Goal: Task Accomplishment & Management: Use online tool/utility

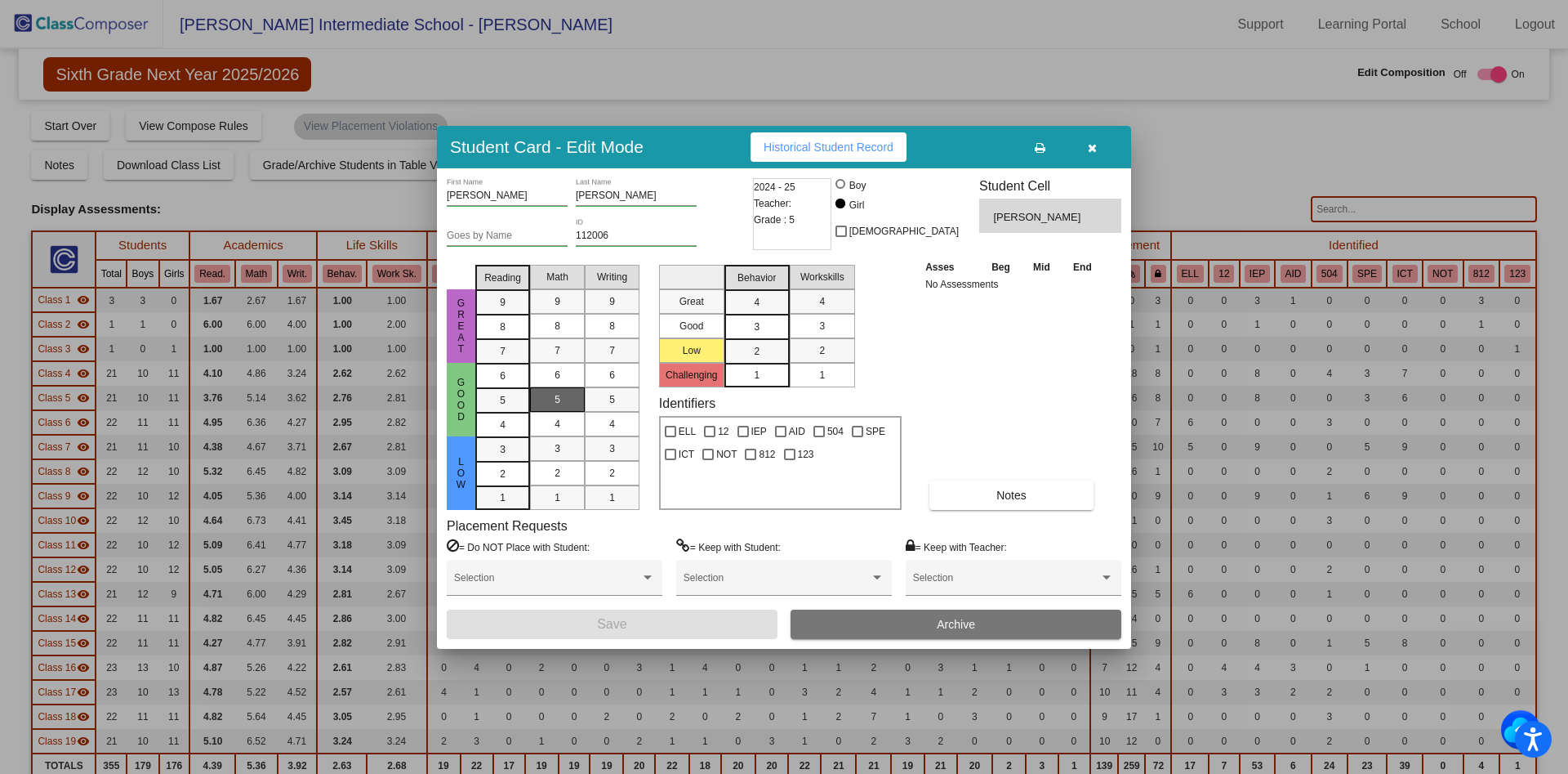
scroll to position [920, 0]
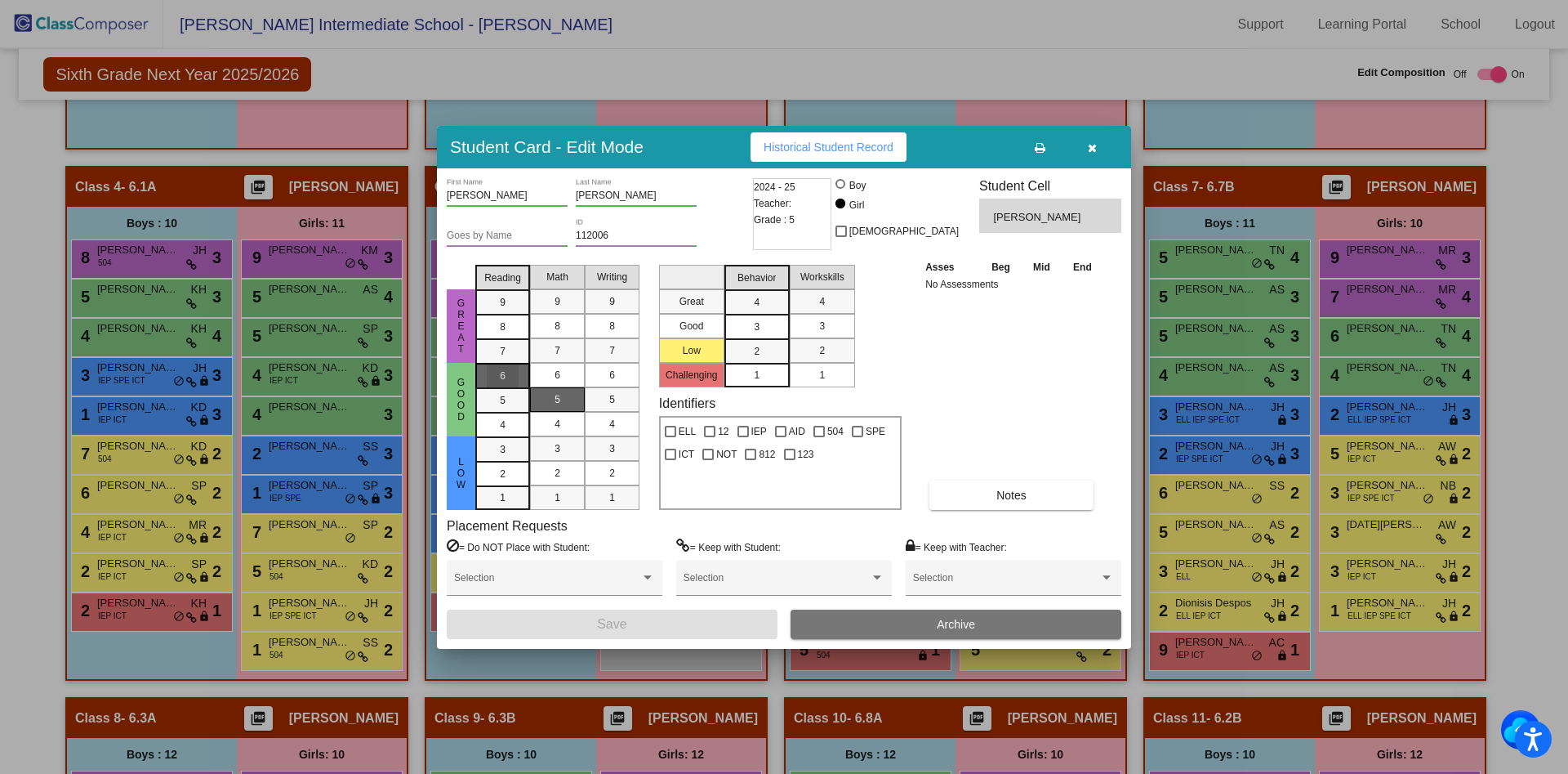
click at [517, 375] on div "6" at bounding box center [502, 375] width 32 height 24
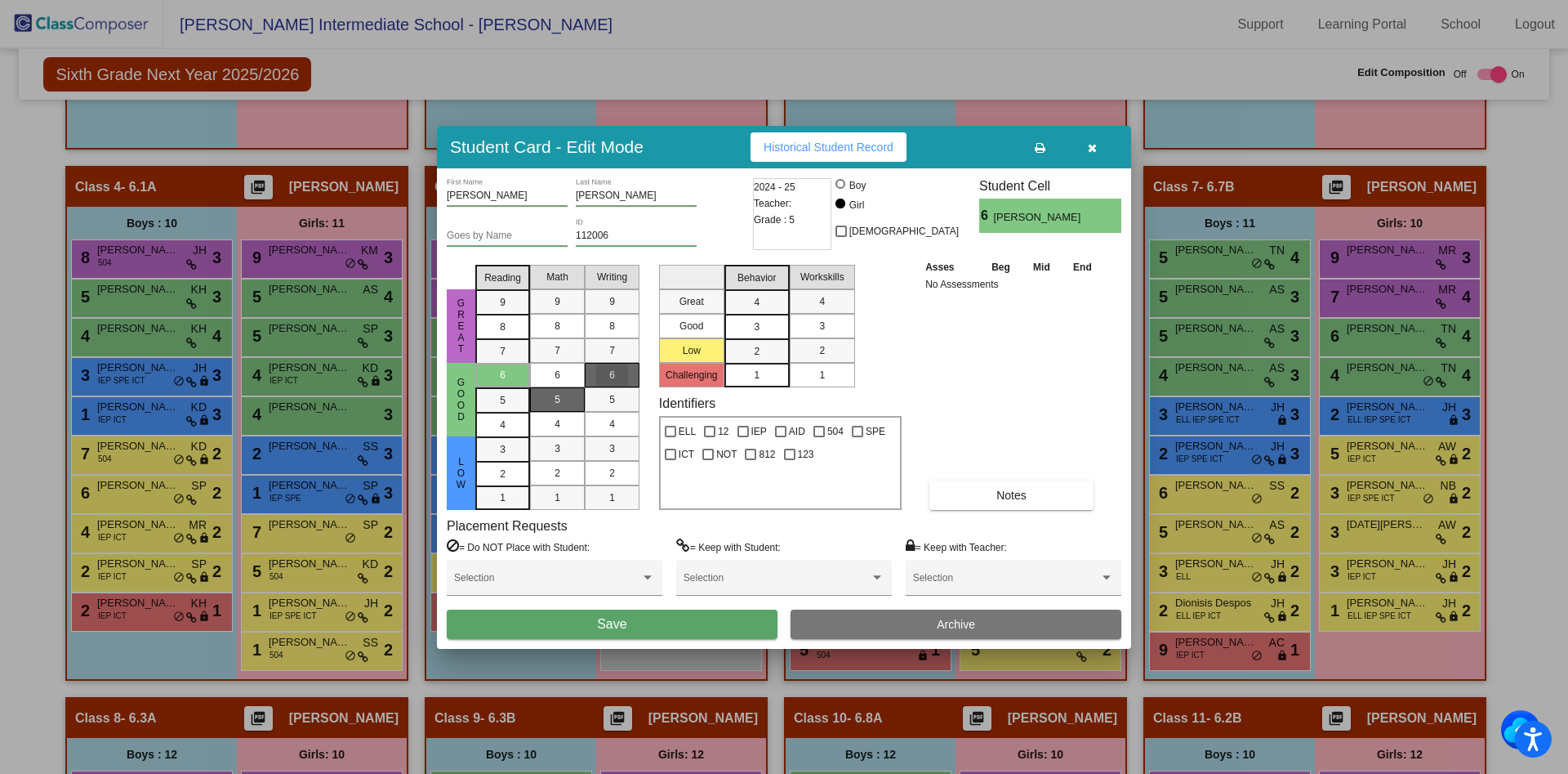
click at [618, 375] on div "6" at bounding box center [612, 375] width 32 height 24
click at [763, 314] on div "3" at bounding box center [756, 302] width 32 height 24
click at [827, 326] on div "3" at bounding box center [821, 325] width 32 height 24
click at [675, 624] on button "Save" at bounding box center [612, 624] width 331 height 30
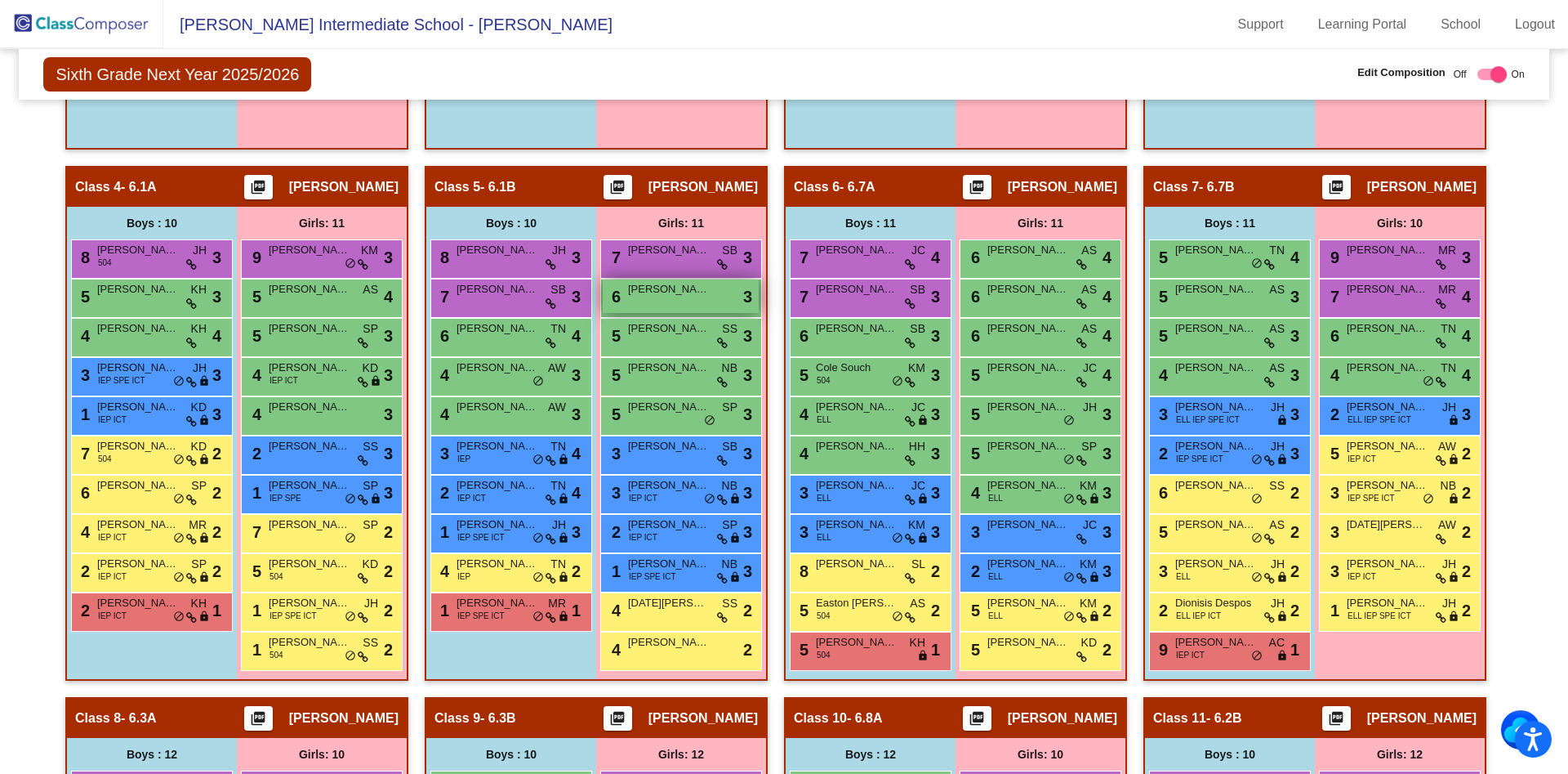
click at [685, 294] on span "[PERSON_NAME]" at bounding box center [668, 289] width 82 height 16
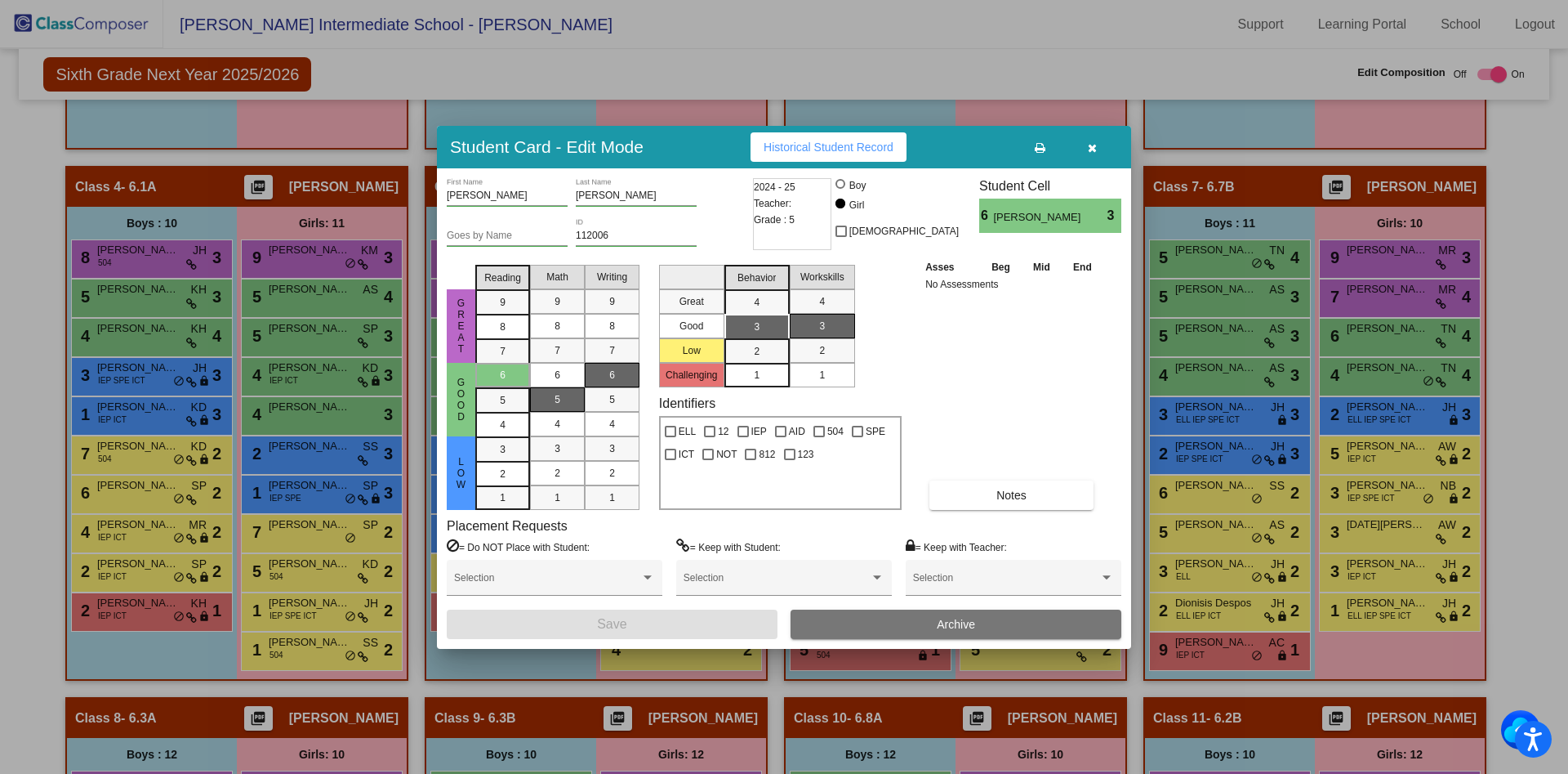
click at [1038, 154] on button at bounding box center [1039, 147] width 52 height 30
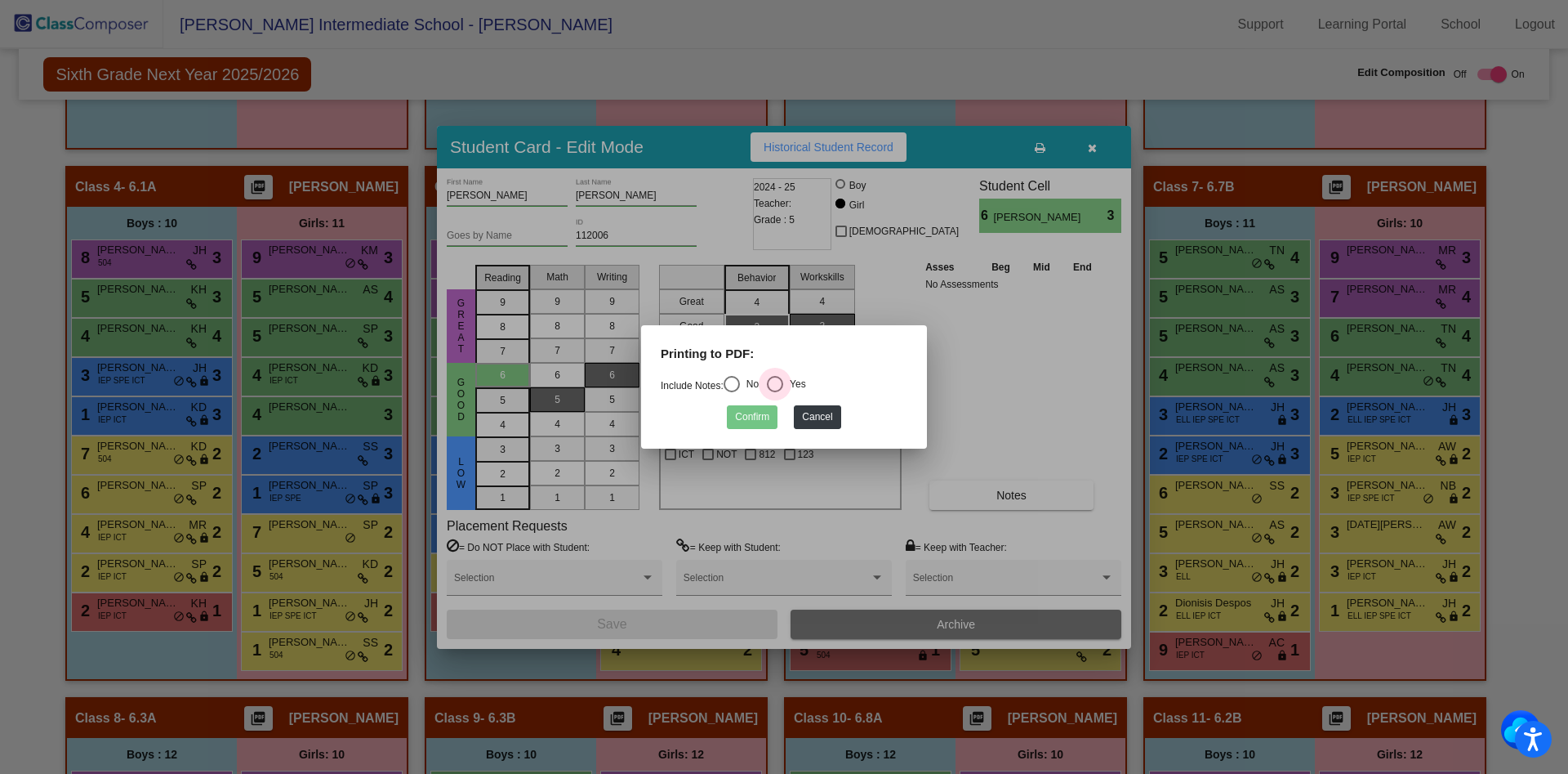
click at [784, 380] on div "Select an option" at bounding box center [775, 384] width 16 height 16
click at [775, 392] on input "Yes" at bounding box center [775, 392] width 1 height 1
radio input "true"
click at [760, 418] on button "Confirm" at bounding box center [752, 417] width 50 height 23
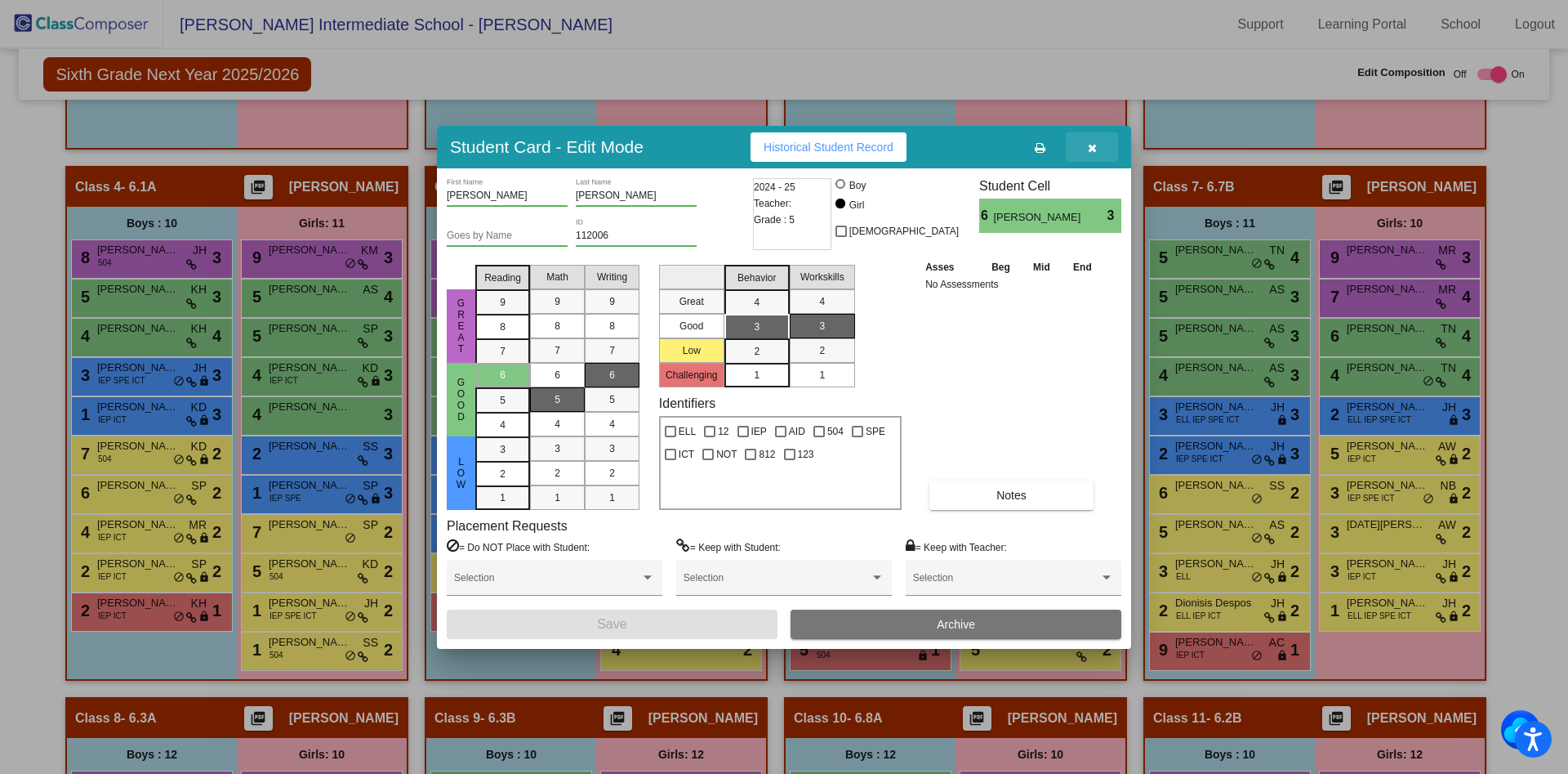
click at [1099, 148] on button "button" at bounding box center [1092, 147] width 52 height 30
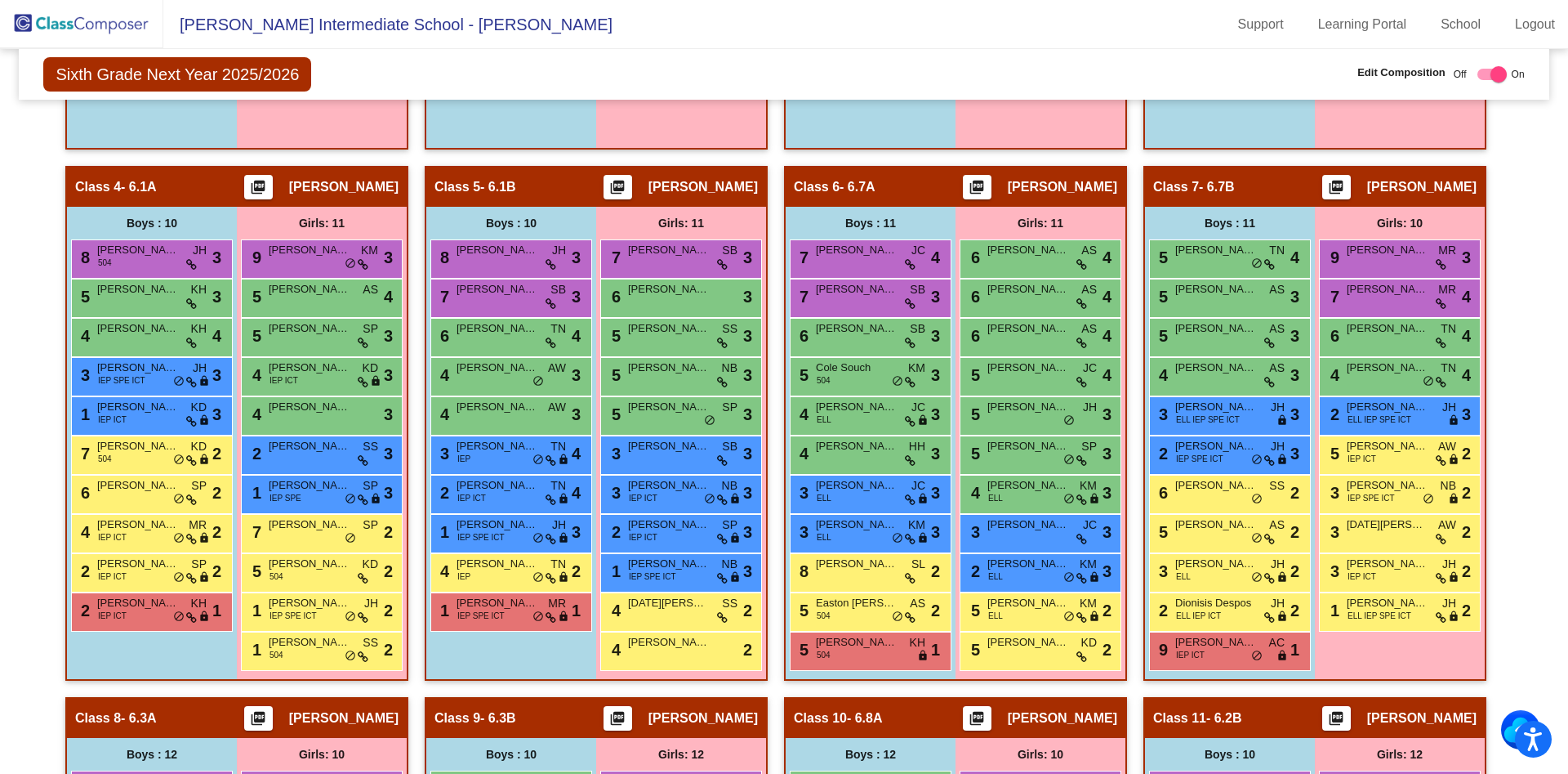
scroll to position [1899, 0]
